Goal: Information Seeking & Learning: Learn about a topic

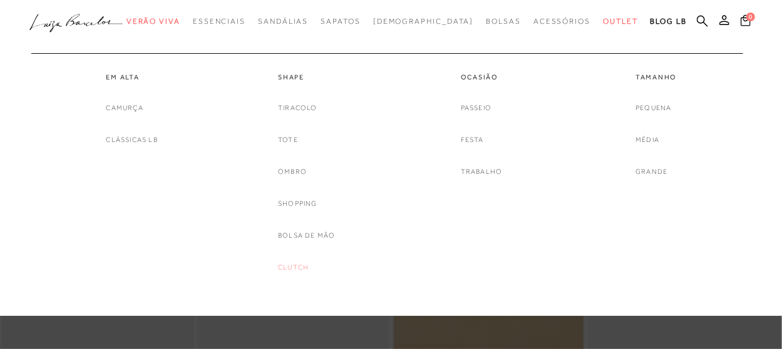
click at [296, 267] on link "Clutch" at bounding box center [293, 267] width 31 height 13
click at [486, 24] on span "Bolsas" at bounding box center [503, 21] width 35 height 9
click at [649, 105] on link "Pequena" at bounding box center [654, 107] width 36 height 13
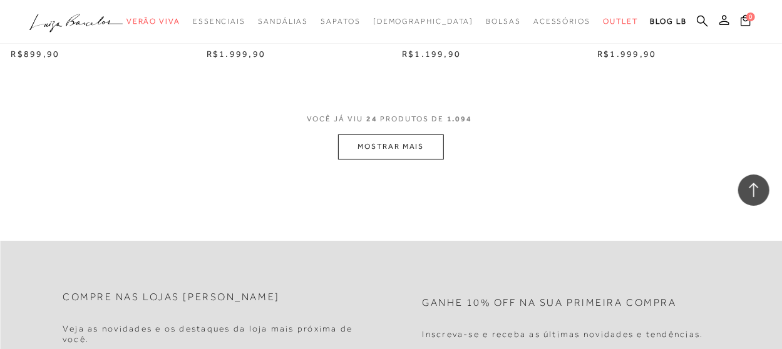
scroll to position [2254, 0]
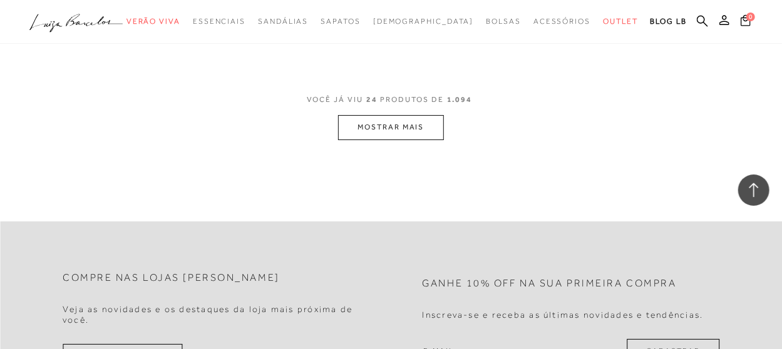
click at [385, 128] on button "MOSTRAR MAIS" at bounding box center [390, 127] width 105 height 24
click at [384, 124] on button "MOSTRAR MAIS" at bounding box center [390, 127] width 105 height 24
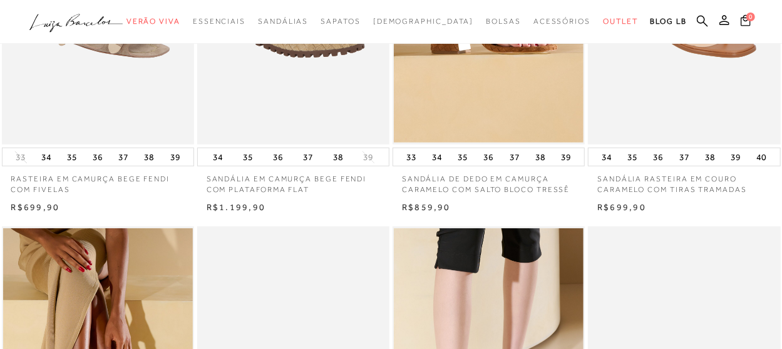
scroll to position [0, 0]
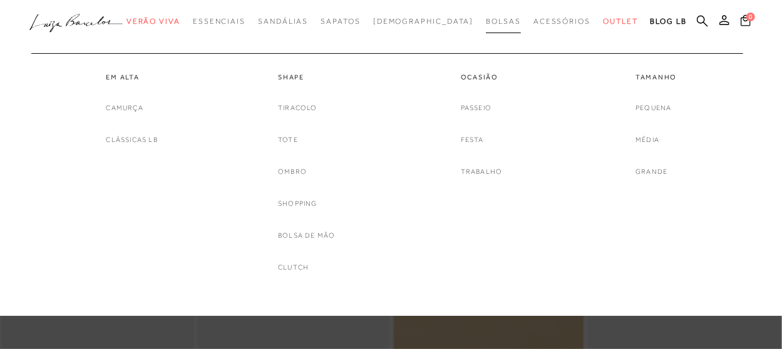
click at [486, 23] on span "Bolsas" at bounding box center [503, 21] width 35 height 9
click at [661, 102] on link "Pequena" at bounding box center [654, 107] width 36 height 13
click at [657, 107] on link "Pequena" at bounding box center [654, 107] width 36 height 13
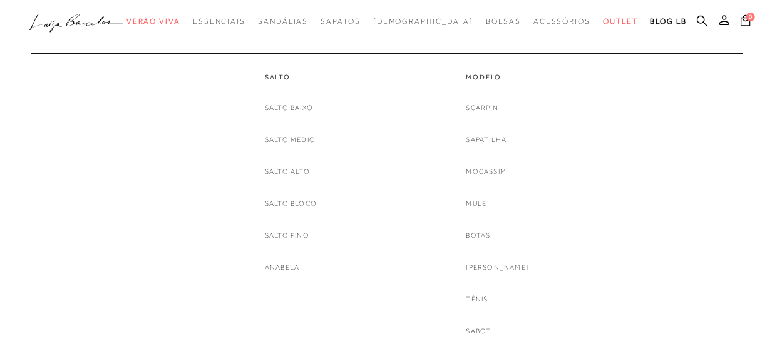
scroll to position [125, 0]
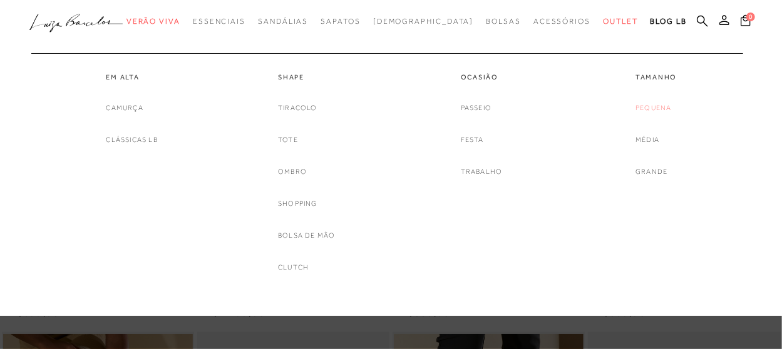
click at [657, 103] on link "Pequena" at bounding box center [654, 107] width 36 height 13
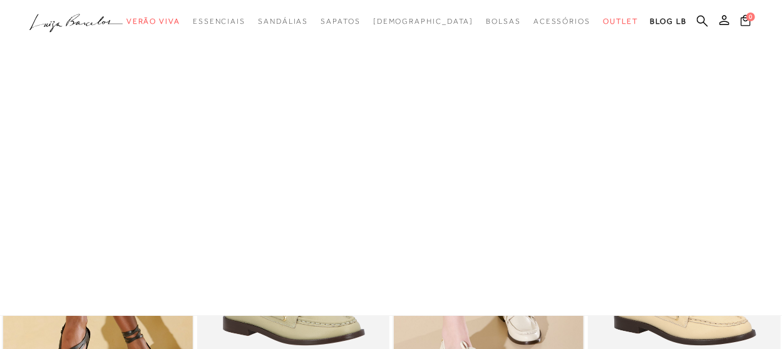
scroll to position [0, 0]
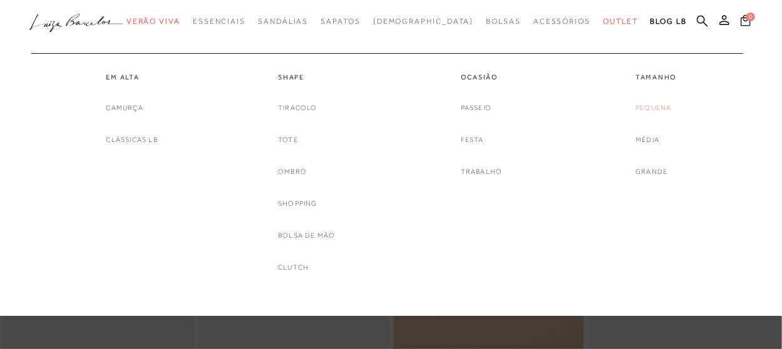
click at [654, 107] on link "Pequena" at bounding box center [654, 107] width 36 height 13
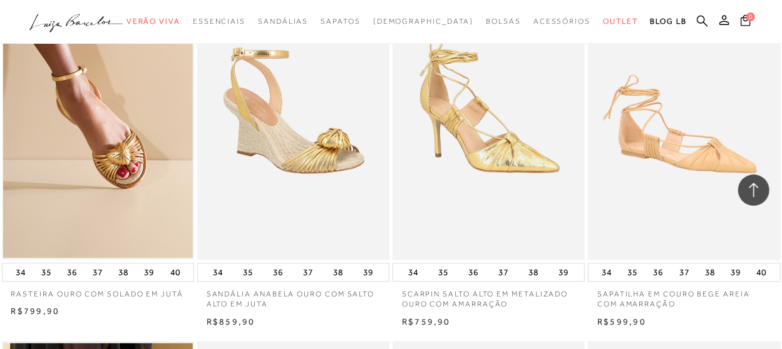
scroll to position [689, 0]
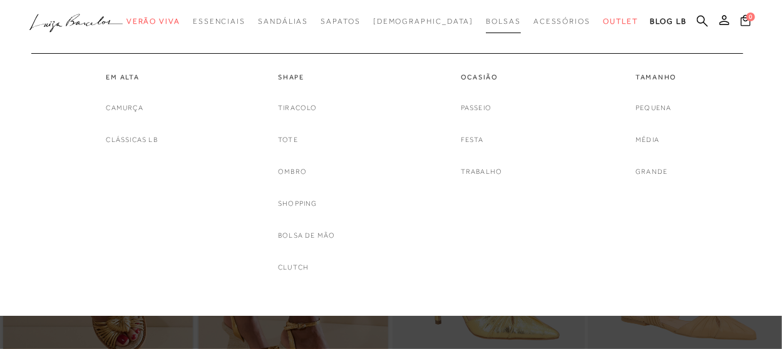
click at [486, 21] on span "Bolsas" at bounding box center [503, 21] width 35 height 9
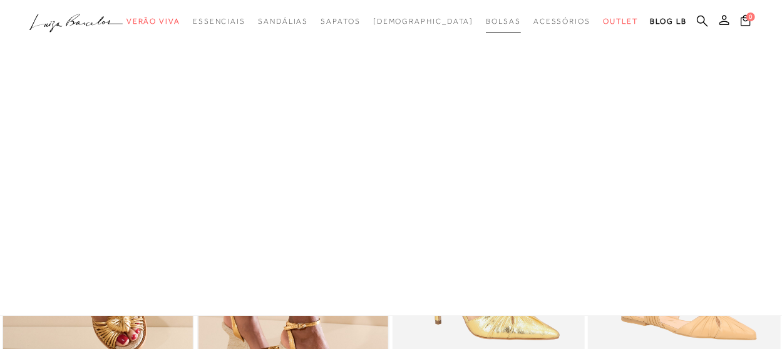
click at [486, 21] on span "Bolsas" at bounding box center [503, 21] width 35 height 9
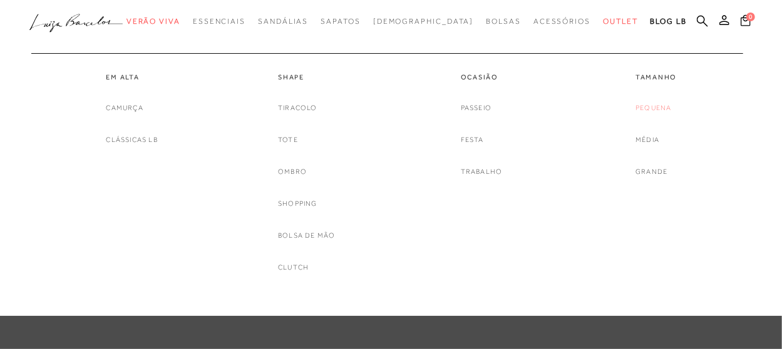
click at [658, 106] on link "Pequena" at bounding box center [654, 107] width 36 height 13
click at [486, 18] on span "Bolsas" at bounding box center [503, 21] width 35 height 9
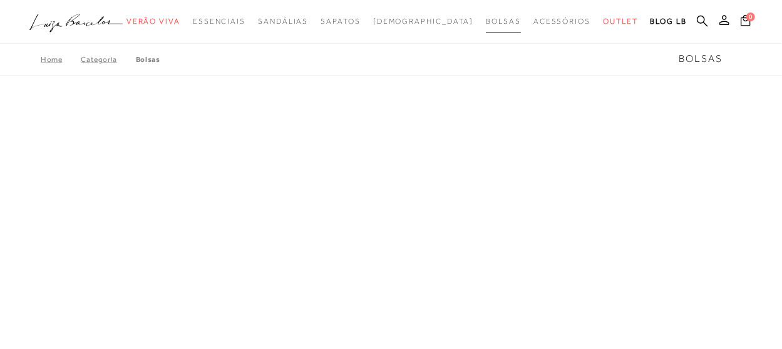
click at [486, 17] on span "Bolsas" at bounding box center [503, 21] width 35 height 9
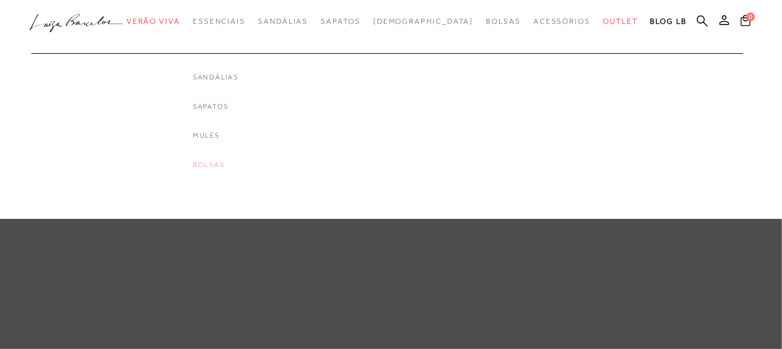
click at [232, 165] on link "Bolsas" at bounding box center [216, 165] width 46 height 11
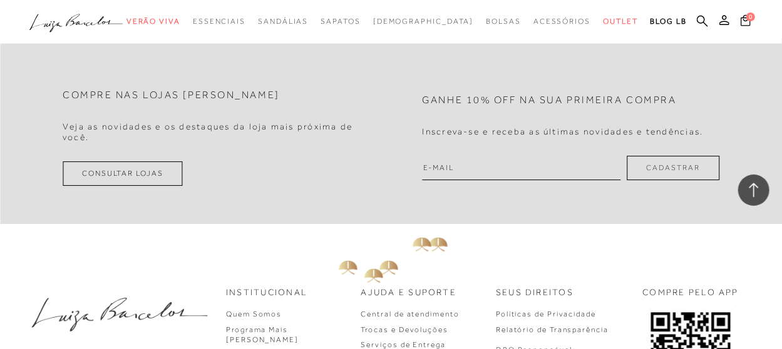
scroll to position [1941, 0]
